Goal: Navigation & Orientation: Find specific page/section

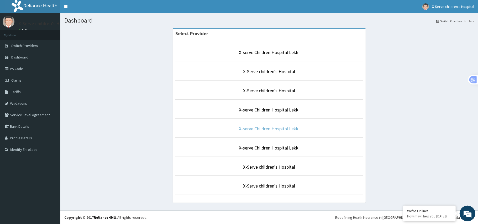
click at [267, 129] on link "X-serve Children Hospital Lekki" at bounding box center [269, 129] width 61 height 6
